Goal: Task Accomplishment & Management: Manage account settings

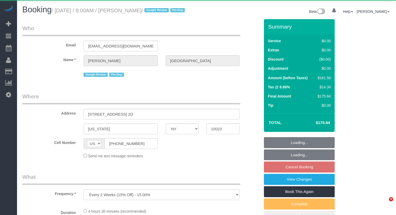
select select "NY"
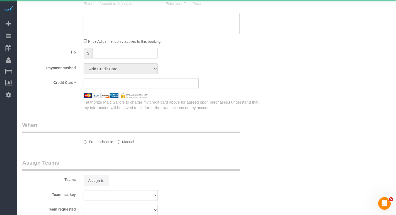
select select "object:1067"
select select "2"
select select "spot1"
select select "number:57"
select select "number:75"
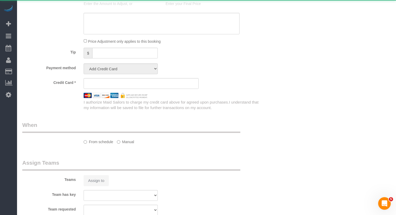
select select "number:13"
select select "number:5"
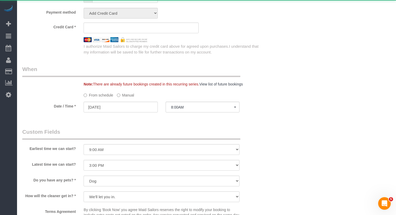
select select "string:stripe-pm_1RiLeT4VGloSiKo7HeIsBs5v"
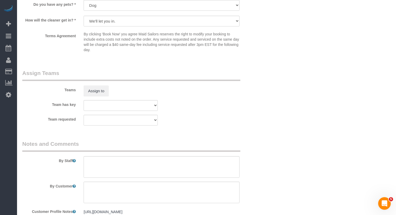
scroll to position [675, 0]
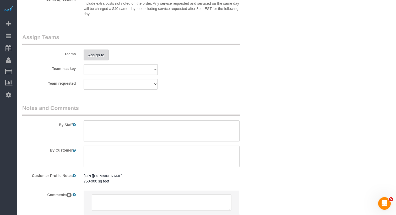
click at [95, 61] on button "Assign to" at bounding box center [96, 55] width 25 height 11
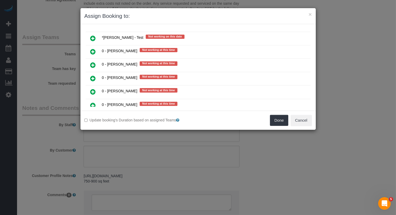
click at [93, 62] on icon at bounding box center [93, 65] width 6 height 6
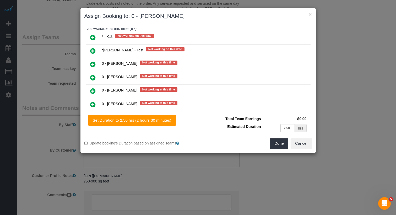
scroll to position [235, 0]
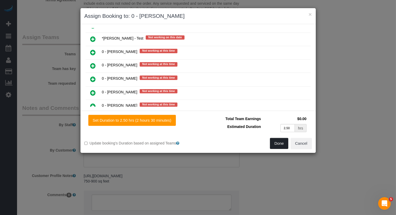
click at [274, 146] on button "Done" at bounding box center [279, 143] width 18 height 11
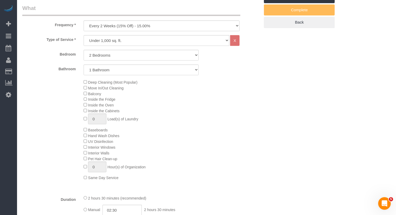
scroll to position [0, 0]
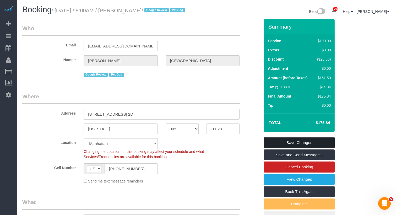
click at [302, 148] on link "Save Changes" at bounding box center [299, 142] width 71 height 11
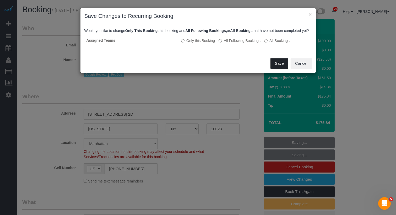
click at [281, 69] on button "Save" at bounding box center [279, 63] width 18 height 11
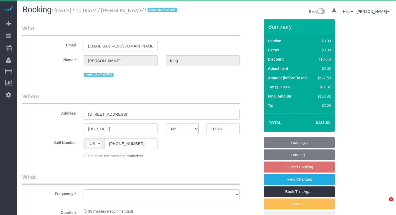
select select "NY"
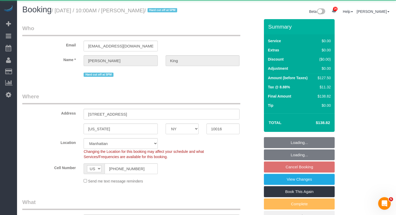
select select "object:1074"
select select "spot3"
select select "number:56"
select select "number:72"
select select "number:15"
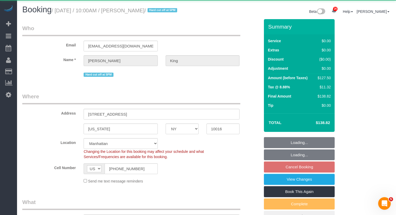
select select "number:5"
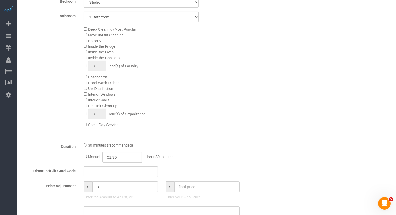
select select "string:stripe-pm_1POWcJ4VGloSiKo7C7J8JKyy"
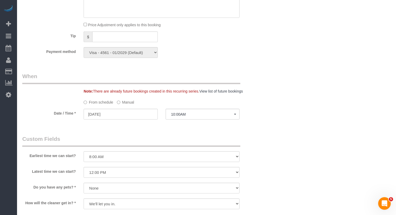
scroll to position [680, 0]
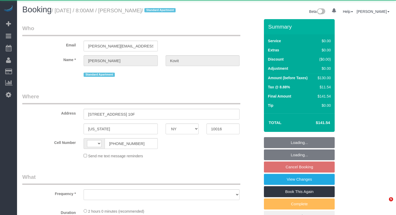
select select "NY"
select select "string:[GEOGRAPHIC_DATA]"
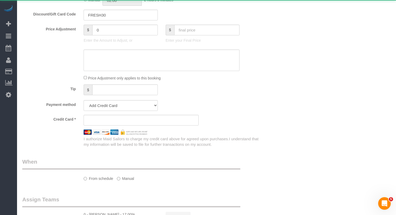
select select "object:1090"
select select "string:stripe-pm_1SAs1P4VGloSiKo7ZxSdf7es"
select select "spot1"
select select "number:56"
select select "number:70"
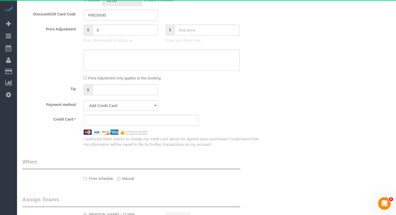
select select "number:15"
select select "number:7"
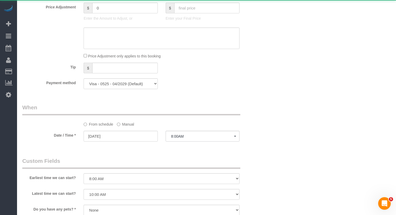
select select "1"
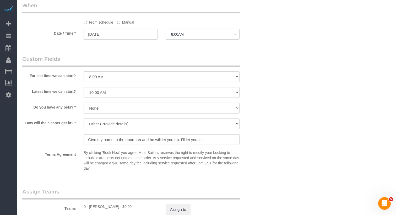
scroll to position [535, 0]
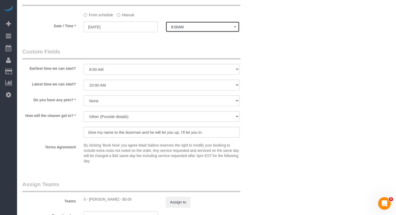
click at [189, 32] on button "8:00AM" at bounding box center [203, 26] width 74 height 11
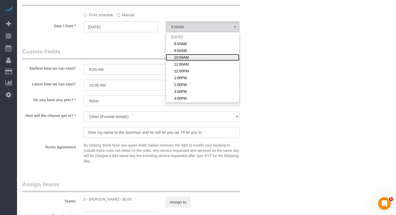
click at [179, 60] on span "10:00AM" at bounding box center [181, 57] width 15 height 5
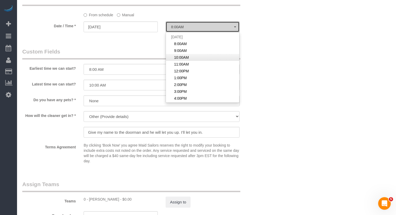
select select "spot3"
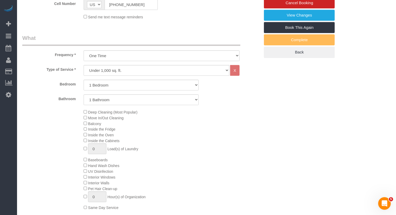
scroll to position [0, 0]
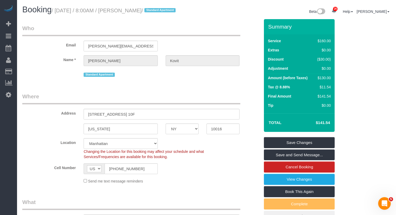
drag, startPoint x: 167, startPoint y: 10, endPoint x: 135, endPoint y: 10, distance: 32.2
click at [135, 10] on small "/ September 26, 2025 / 8:00AM / Brianna Kovit / Standard Apartment" at bounding box center [115, 11] width 126 height 6
copy small "Brianna Kovit"
click at [322, 158] on link "Save and Send Message..." at bounding box center [299, 154] width 71 height 11
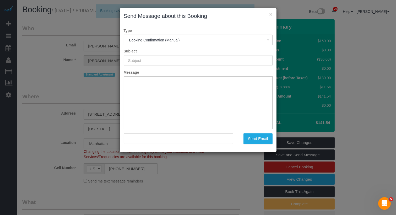
type input "Cleaning Confirmed for 09/26/2025 at 10:00am"
type input ""Brianna Kovit" <briannakovit@gmail.com>"
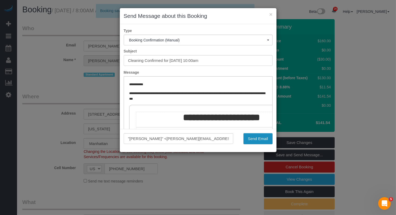
click at [255, 135] on button "Send Email" at bounding box center [257, 138] width 29 height 11
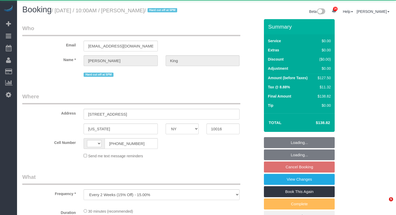
select select "NY"
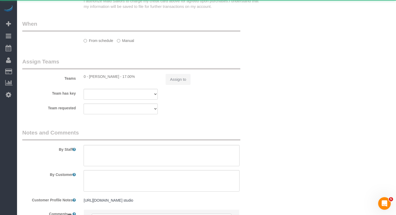
select select "string:US"
select select "spot3"
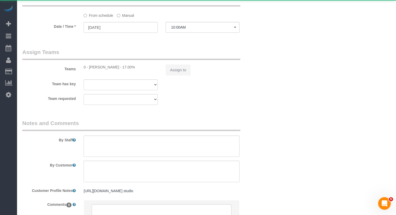
select select "spot60"
select select "number:56"
select select "number:72"
select select "number:15"
select select "number:5"
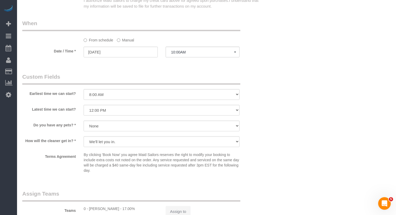
select select "object:1110"
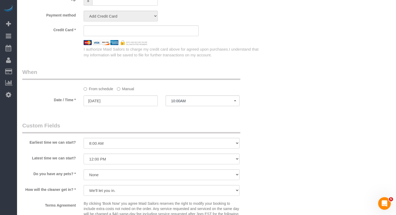
select select "string:stripe-pm_1POWcJ4VGloSiKo7C7J8JKyy"
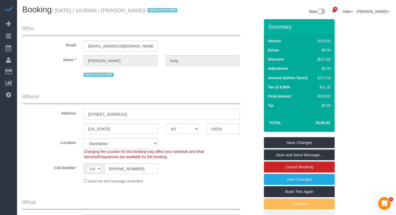
drag, startPoint x: 139, startPoint y: 122, endPoint x: 63, endPoint y: 121, distance: 76.5
click at [63, 119] on div "Address 303 East 37th Street, 2H" at bounding box center [141, 106] width 246 height 27
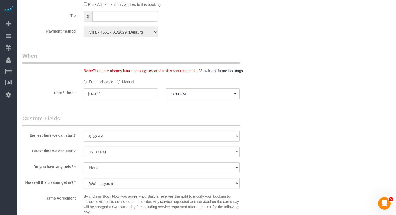
scroll to position [478, 0]
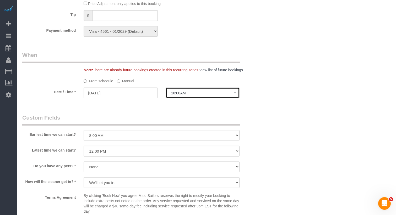
click at [191, 95] on span "10:00AM" at bounding box center [202, 93] width 63 height 4
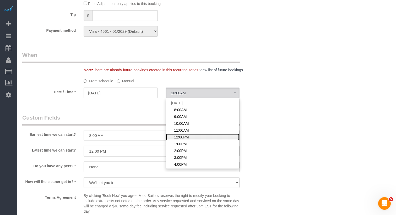
click at [183, 140] on span "12:00PM" at bounding box center [181, 136] width 15 height 5
select select "spot62"
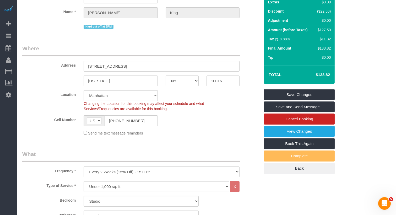
scroll to position [0, 0]
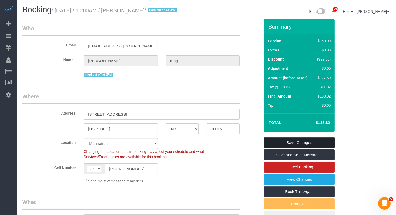
click at [300, 148] on link "Save Changes" at bounding box center [299, 142] width 71 height 11
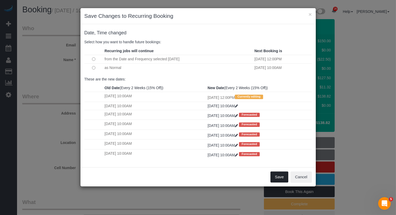
click at [281, 174] on button "Save" at bounding box center [279, 176] width 18 height 11
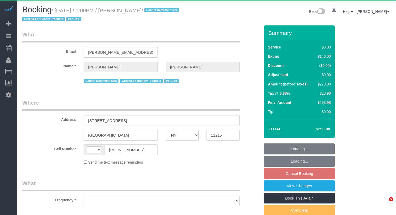
select select "NY"
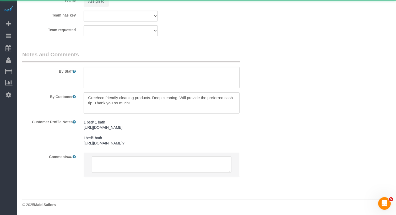
select select "string:[GEOGRAPHIC_DATA]"
select select "object:1070"
select select "1"
select select "spot6"
select select "number:60"
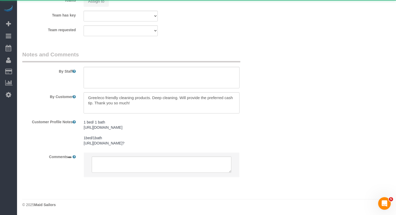
select select "number:74"
select select "number:13"
select select "number:5"
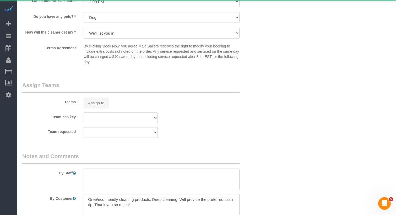
select select "object:1112"
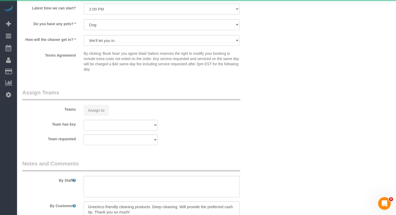
select select "spot66"
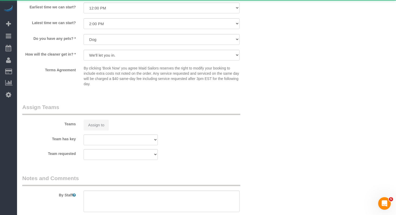
select select "string:stripe-pm_1QWOL84VGloSiKo7qjqhUyLr"
select select "1"
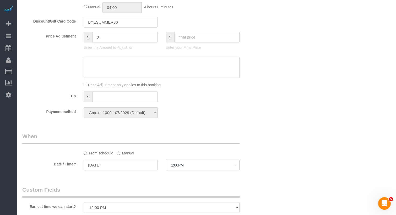
scroll to position [327, 0]
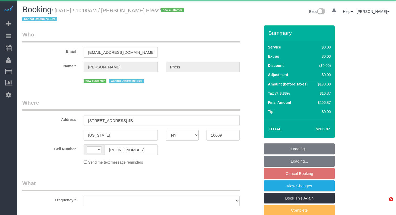
select select "NY"
select select "string:[GEOGRAPHIC_DATA]"
select select "object:819"
select select "2"
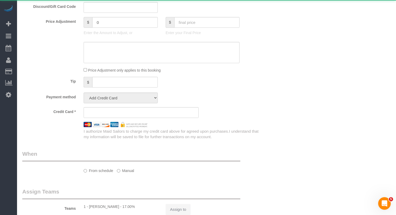
select select "string:stripe-pm_1S6YfM4VGloSiKo7PXEYptiZ"
select select "spot3"
select select "number:58"
select select "number:75"
select select "number:15"
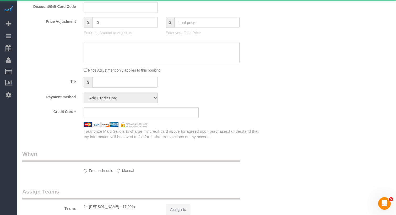
select select "number:5"
select select "2"
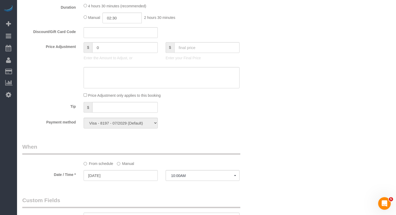
select select "object:1114"
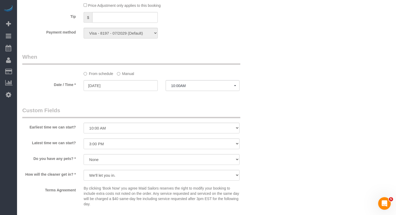
scroll to position [434, 0]
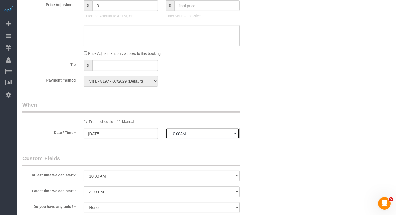
click at [188, 129] on button "10:00AM" at bounding box center [203, 133] width 74 height 11
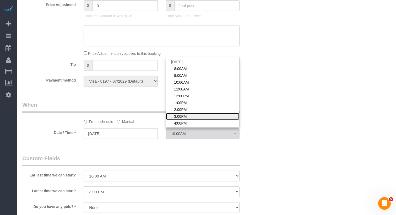
click at [186, 117] on span "3:00PM" at bounding box center [180, 116] width 13 height 5
select select "spot8"
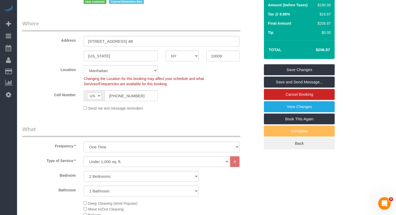
scroll to position [6, 0]
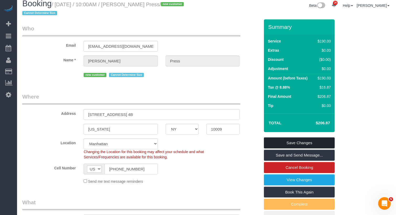
click at [311, 142] on link "Save Changes" at bounding box center [299, 142] width 71 height 11
